Goal: Task Accomplishment & Management: Use online tool/utility

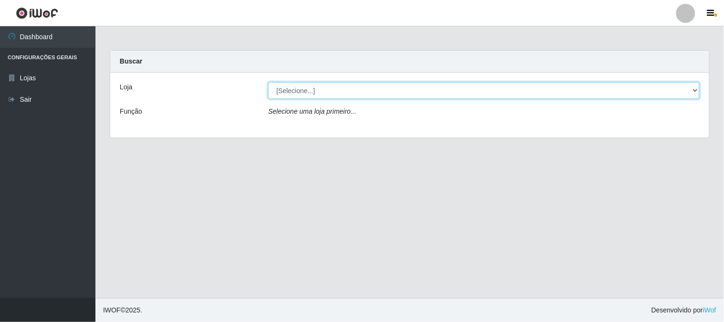
click at [307, 88] on select "[Selecione...] Rede Compras Supermercados - LOJA 1" at bounding box center [484, 90] width 432 height 17
select select "158"
click at [268, 82] on select "[Selecione...] Rede Compras Supermercados - LOJA 1" at bounding box center [484, 90] width 432 height 17
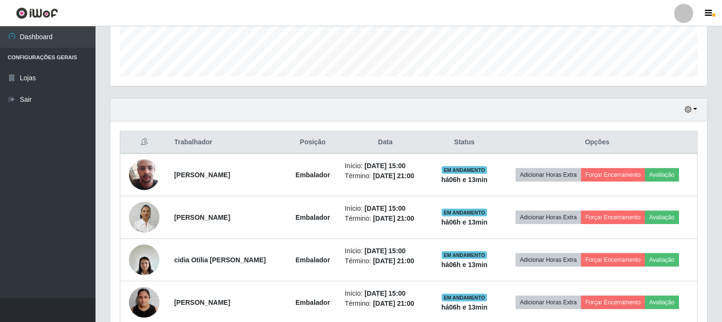
scroll to position [397, 0]
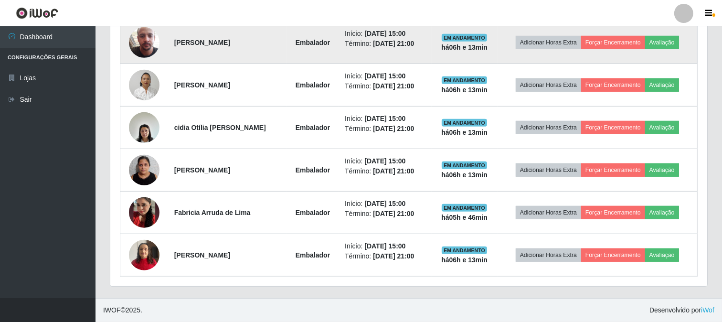
drag, startPoint x: 609, startPoint y: 33, endPoint x: 609, endPoint y: 40, distance: 6.7
click at [609, 35] on td "Adicionar Horas Extra Forçar Encerramento Avaliação" at bounding box center [597, 42] width 200 height 43
click at [609, 40] on button "Forçar Encerramento" at bounding box center [613, 42] width 64 height 13
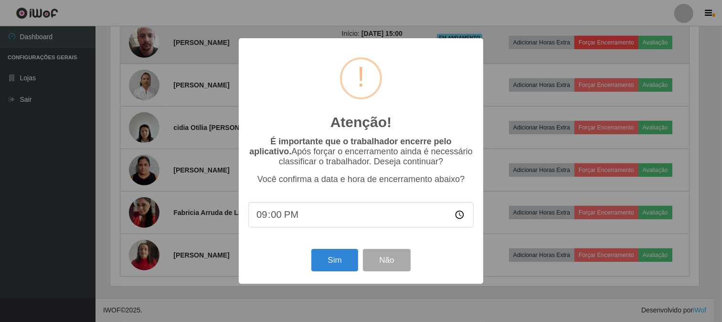
scroll to position [198, 591]
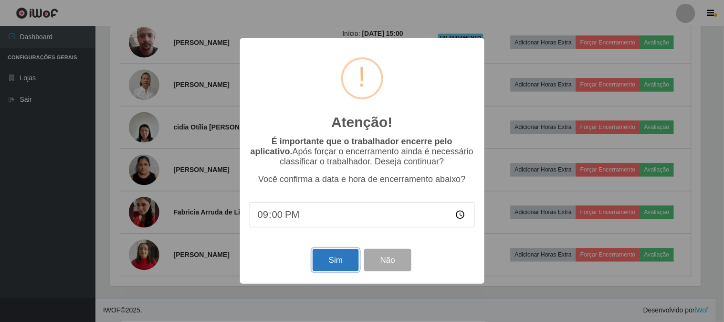
click at [340, 191] on button "Sim" at bounding box center [336, 260] width 46 height 22
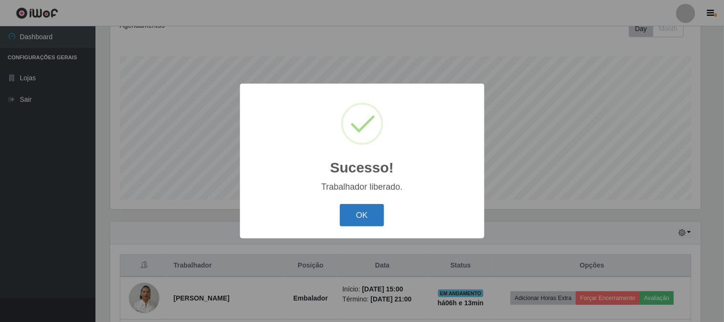
click at [356, 191] on button "OK" at bounding box center [362, 215] width 44 height 22
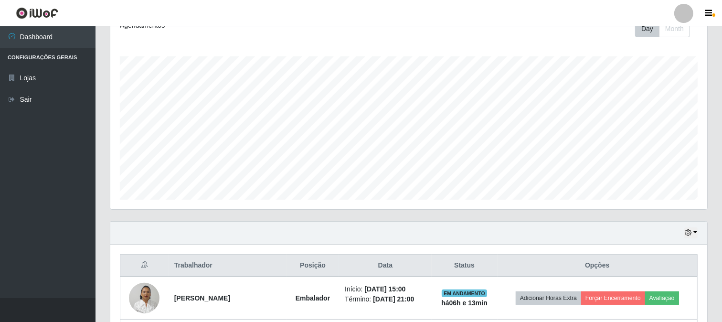
scroll to position [354, 0]
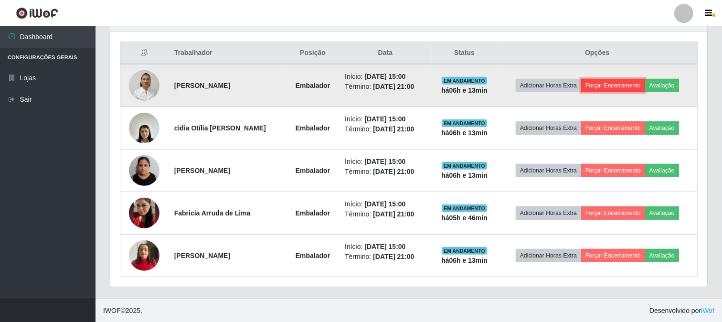
click at [628, 86] on button "Forçar Encerramento" at bounding box center [613, 85] width 64 height 13
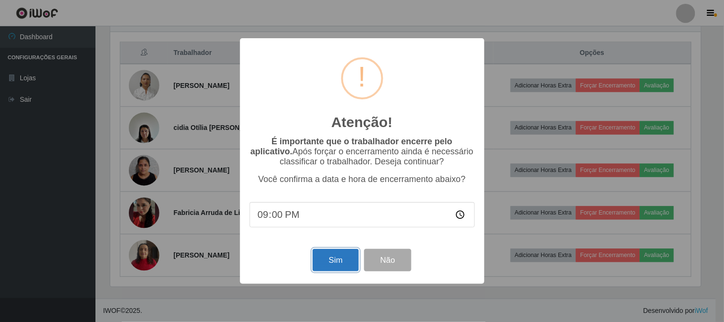
click at [328, 191] on button "Sim" at bounding box center [336, 260] width 46 height 22
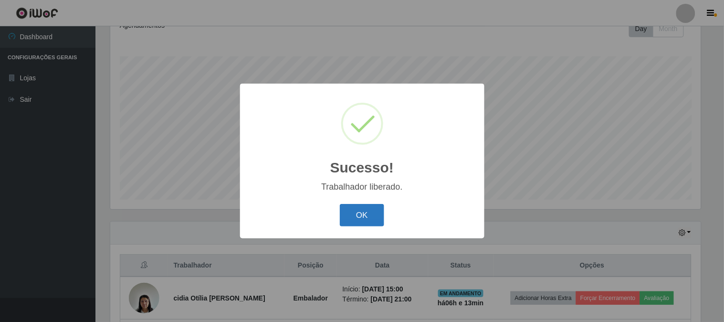
click at [372, 191] on button "OK" at bounding box center [362, 215] width 44 height 22
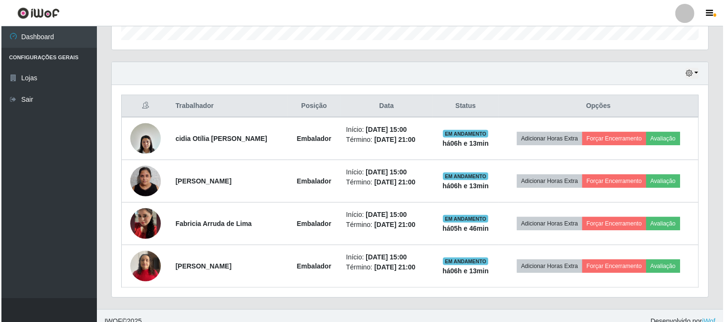
scroll to position [312, 0]
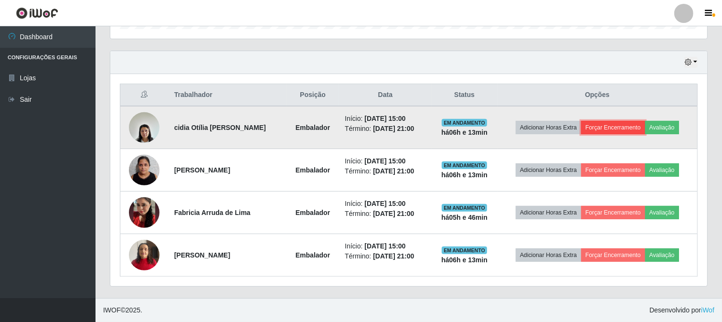
click at [640, 126] on button "Forçar Encerramento" at bounding box center [613, 127] width 64 height 13
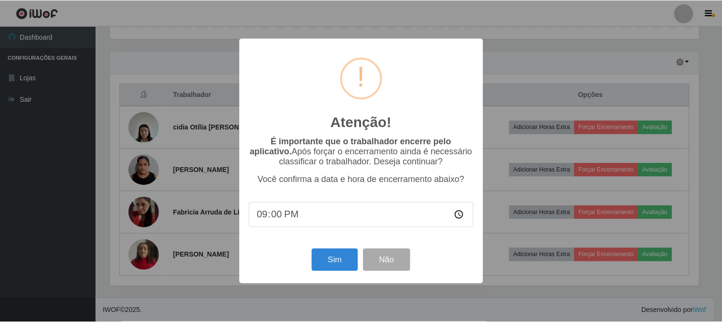
scroll to position [198, 591]
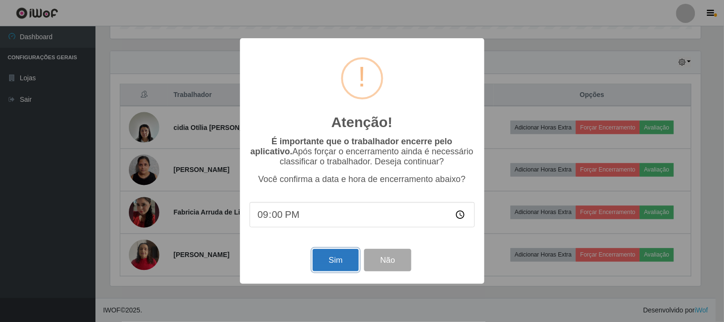
click at [333, 191] on button "Sim" at bounding box center [336, 260] width 46 height 22
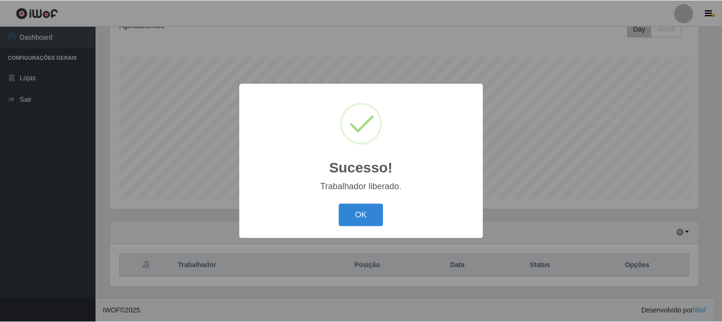
scroll to position [0, 0]
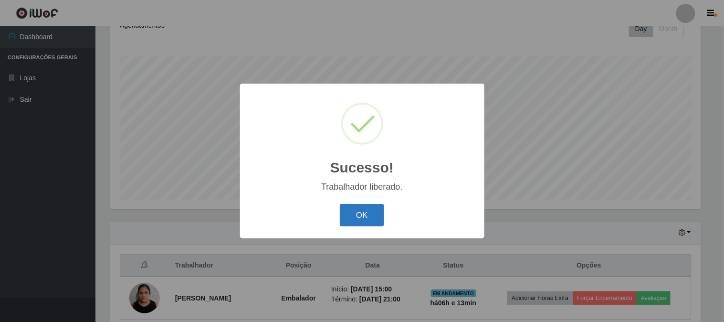
click at [373, 191] on button "OK" at bounding box center [362, 215] width 44 height 22
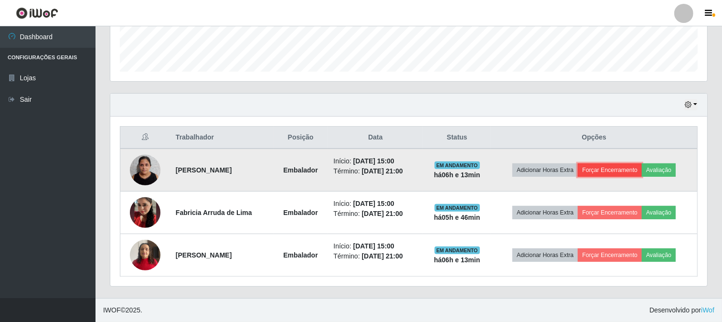
click at [595, 168] on button "Forçar Encerramento" at bounding box center [610, 169] width 64 height 13
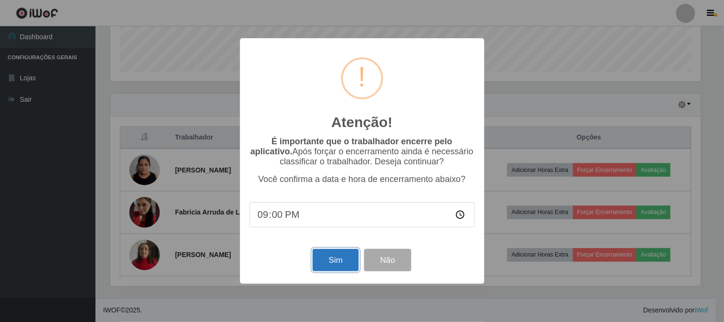
click at [335, 191] on button "Sim" at bounding box center [336, 260] width 46 height 22
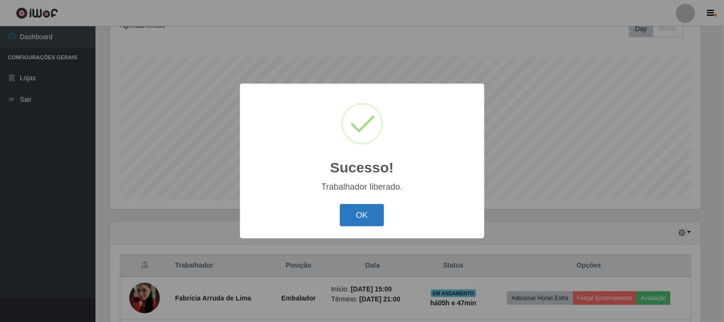
click at [375, 191] on button "OK" at bounding box center [362, 215] width 44 height 22
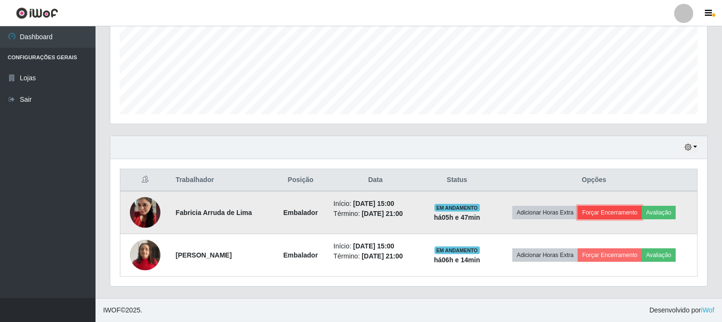
click at [606, 191] on button "Forçar Encerramento" at bounding box center [610, 212] width 64 height 13
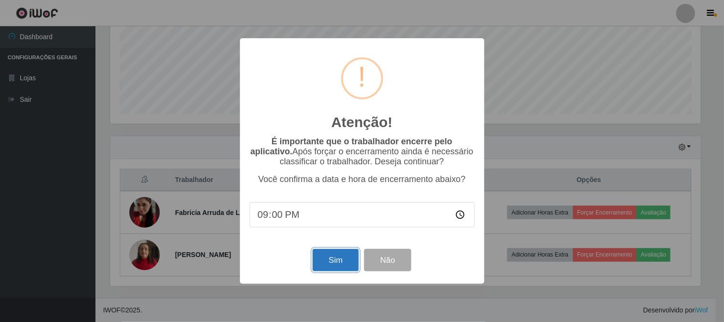
click at [340, 191] on button "Sim" at bounding box center [336, 260] width 46 height 22
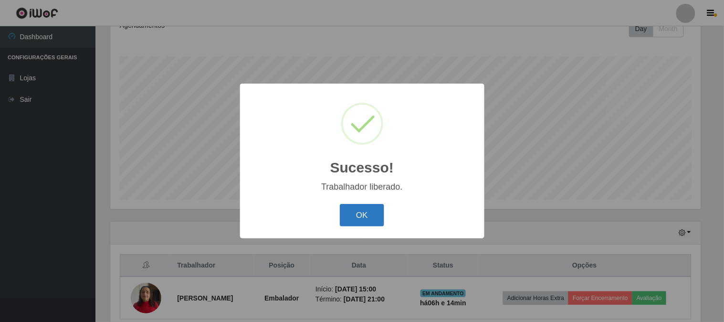
click at [374, 191] on button "OK" at bounding box center [362, 215] width 44 height 22
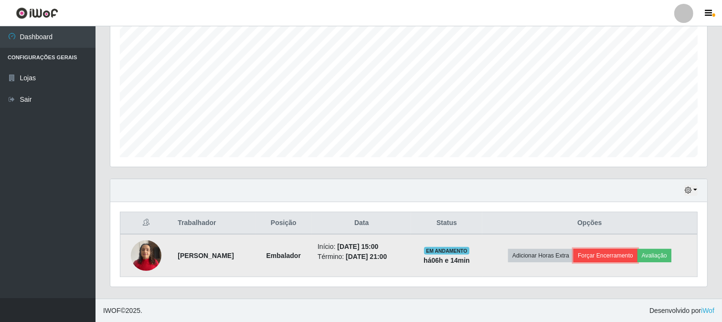
click at [602, 191] on button "Forçar Encerramento" at bounding box center [605, 255] width 64 height 13
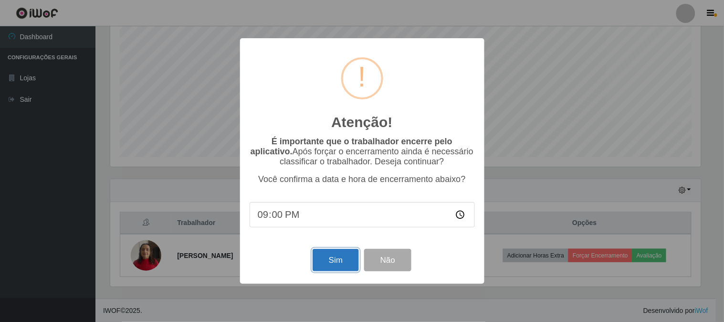
click at [352, 191] on button "Sim" at bounding box center [336, 260] width 46 height 22
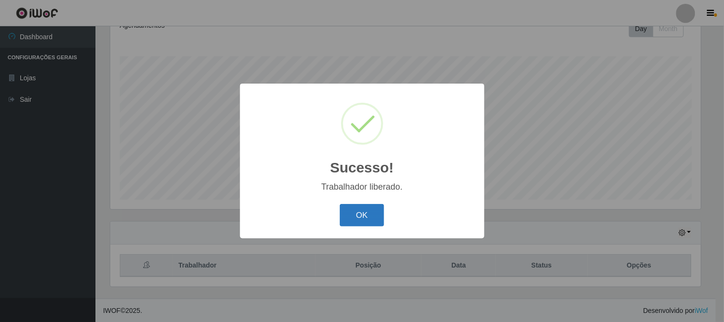
click at [376, 191] on button "OK" at bounding box center [362, 215] width 44 height 22
